Goal: Task Accomplishment & Management: Manage account settings

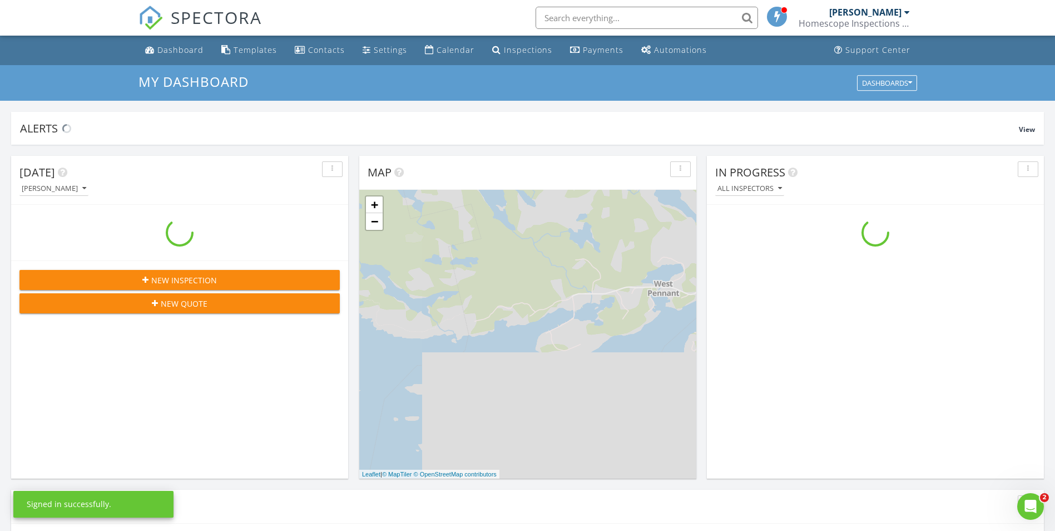
scroll to position [1029, 1072]
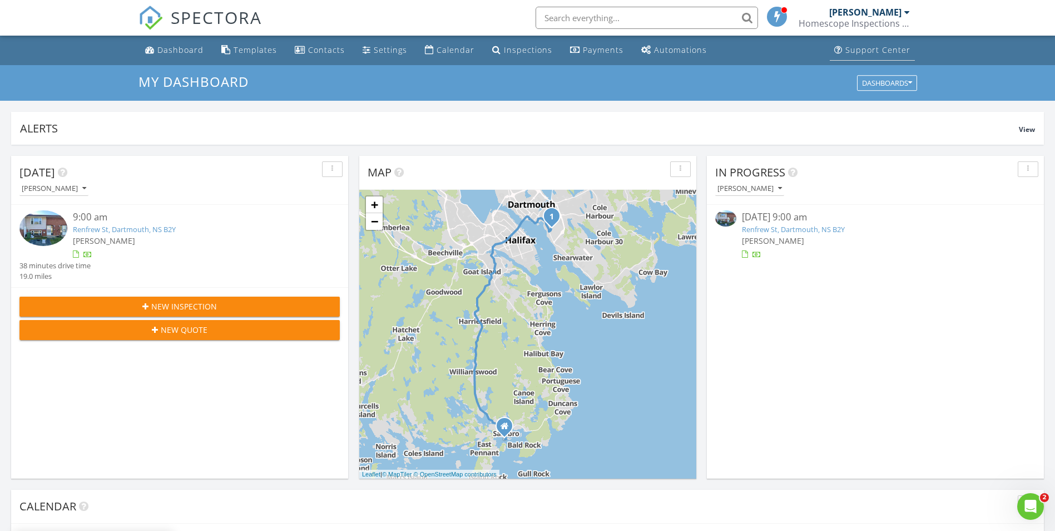
click at [883, 51] on div "Support Center" at bounding box center [877, 49] width 65 height 11
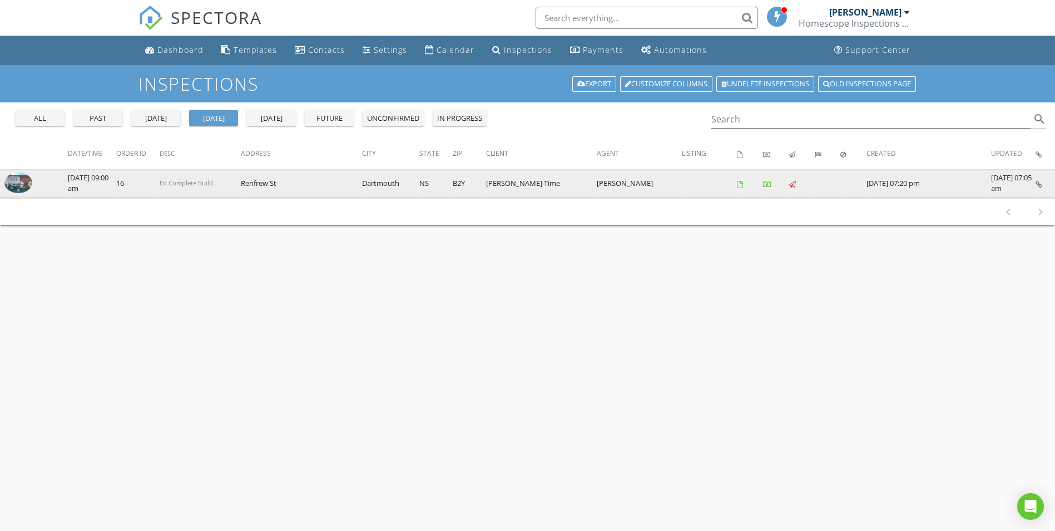
click at [11, 180] on img at bounding box center [18, 182] width 28 height 21
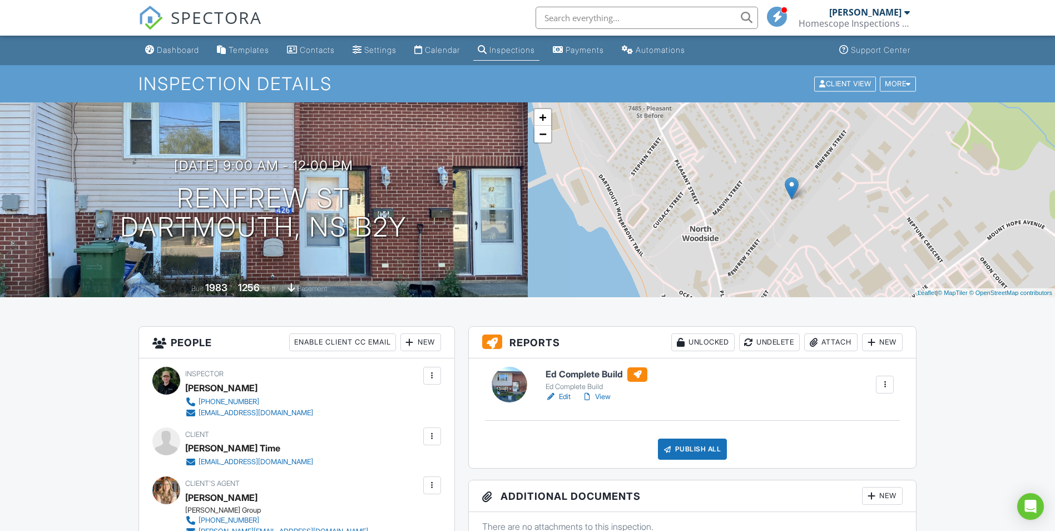
click at [567, 397] on link "Edit" at bounding box center [558, 396] width 25 height 11
